Goal: Navigation & Orientation: Find specific page/section

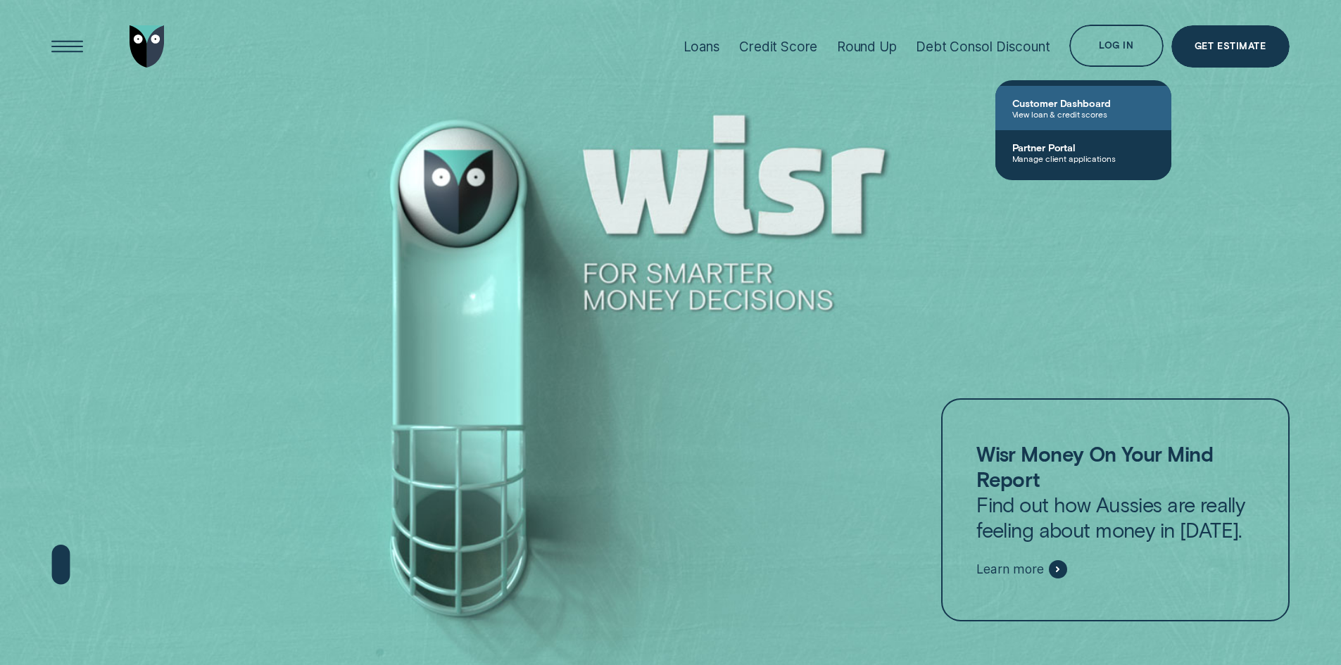
click at [1086, 101] on span "Customer Dashboard" at bounding box center [1084, 103] width 142 height 12
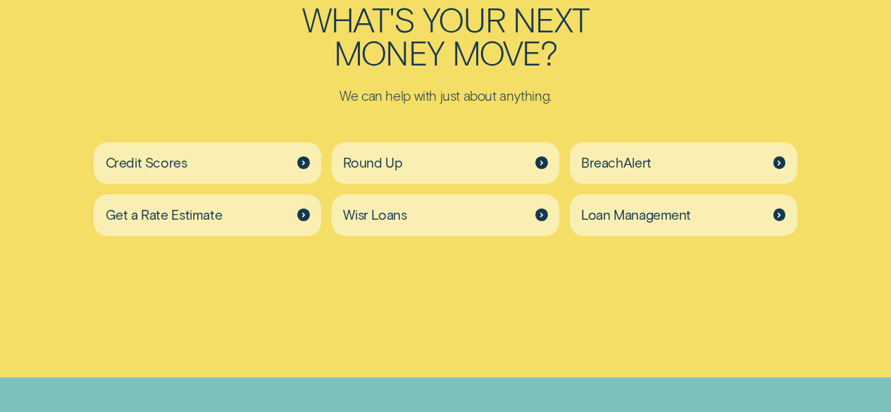
scroll to position [3239, 0]
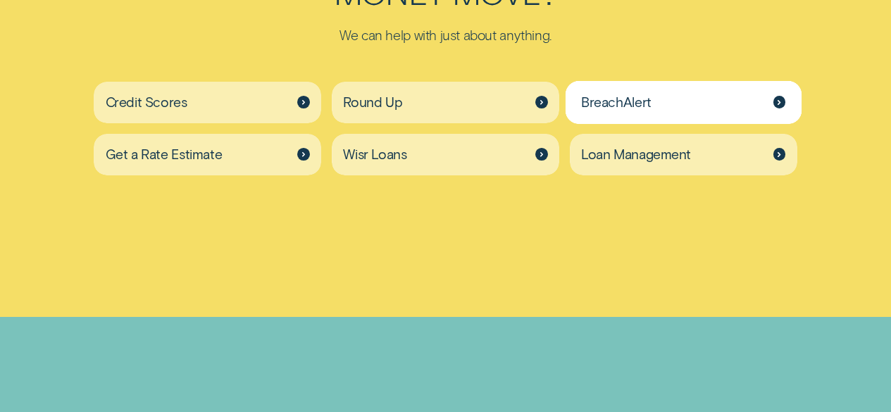
click at [716, 120] on div "BreachAlert" at bounding box center [683, 103] width 227 height 42
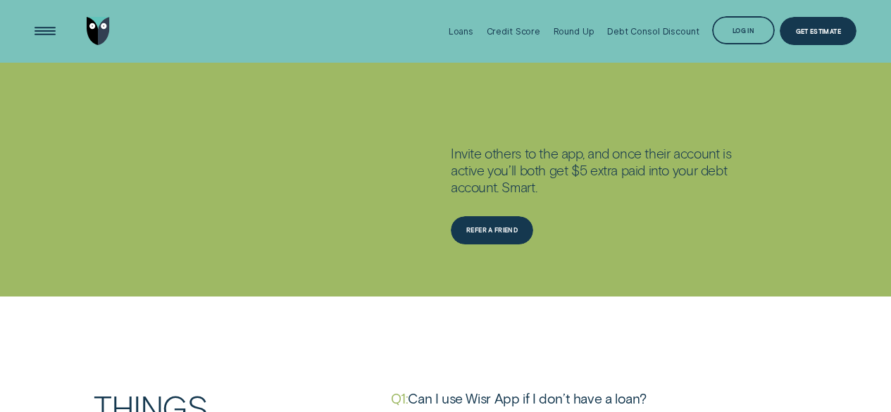
scroll to position [1831, 0]
